Goal: Check status: Check status

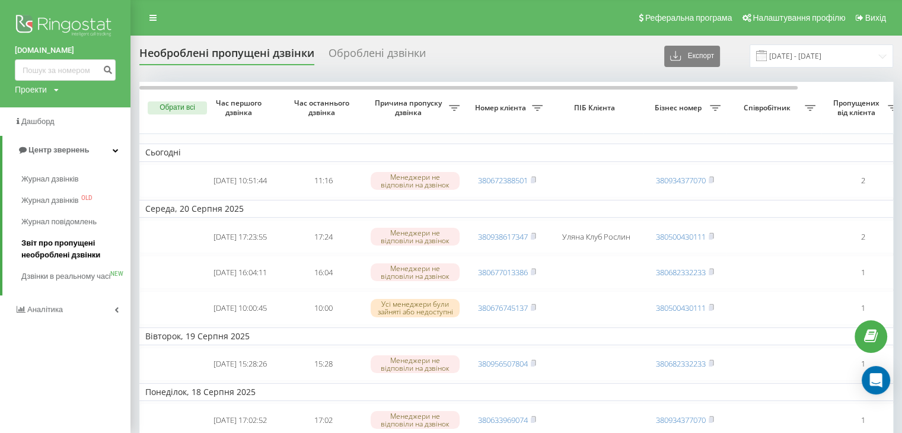
click at [52, 245] on span "Звіт про пропущені необроблені дзвінки" at bounding box center [72, 249] width 103 height 24
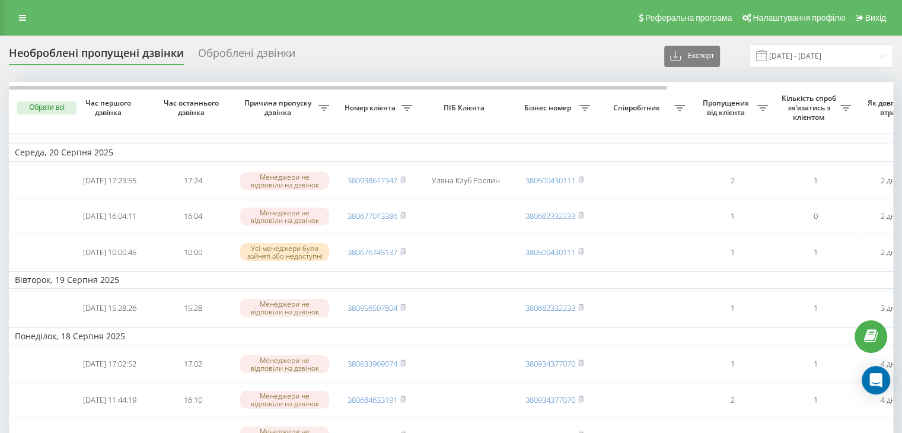
click at [23, 27] on div "Реферальна програма Налаштування профілю Вихід" at bounding box center [451, 18] width 902 height 36
click at [20, 16] on icon at bounding box center [22, 18] width 7 height 8
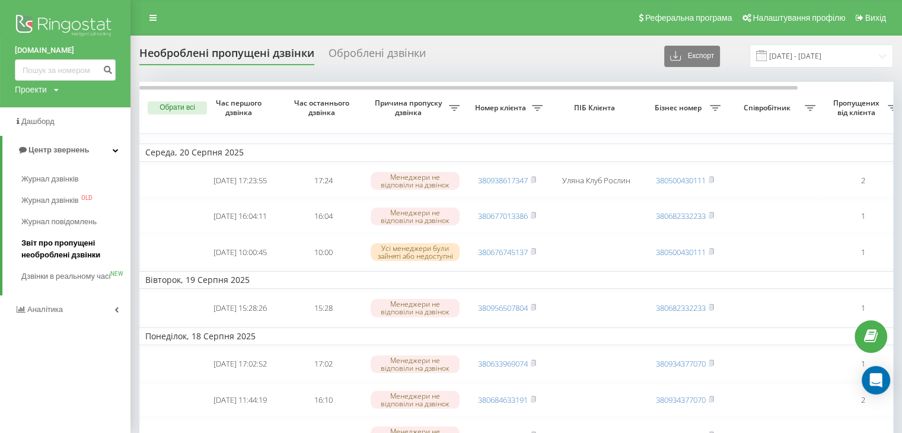
click at [36, 247] on span "Звіт про пропущені необроблені дзвінки" at bounding box center [72, 249] width 103 height 24
